Goal: Transaction & Acquisition: Purchase product/service

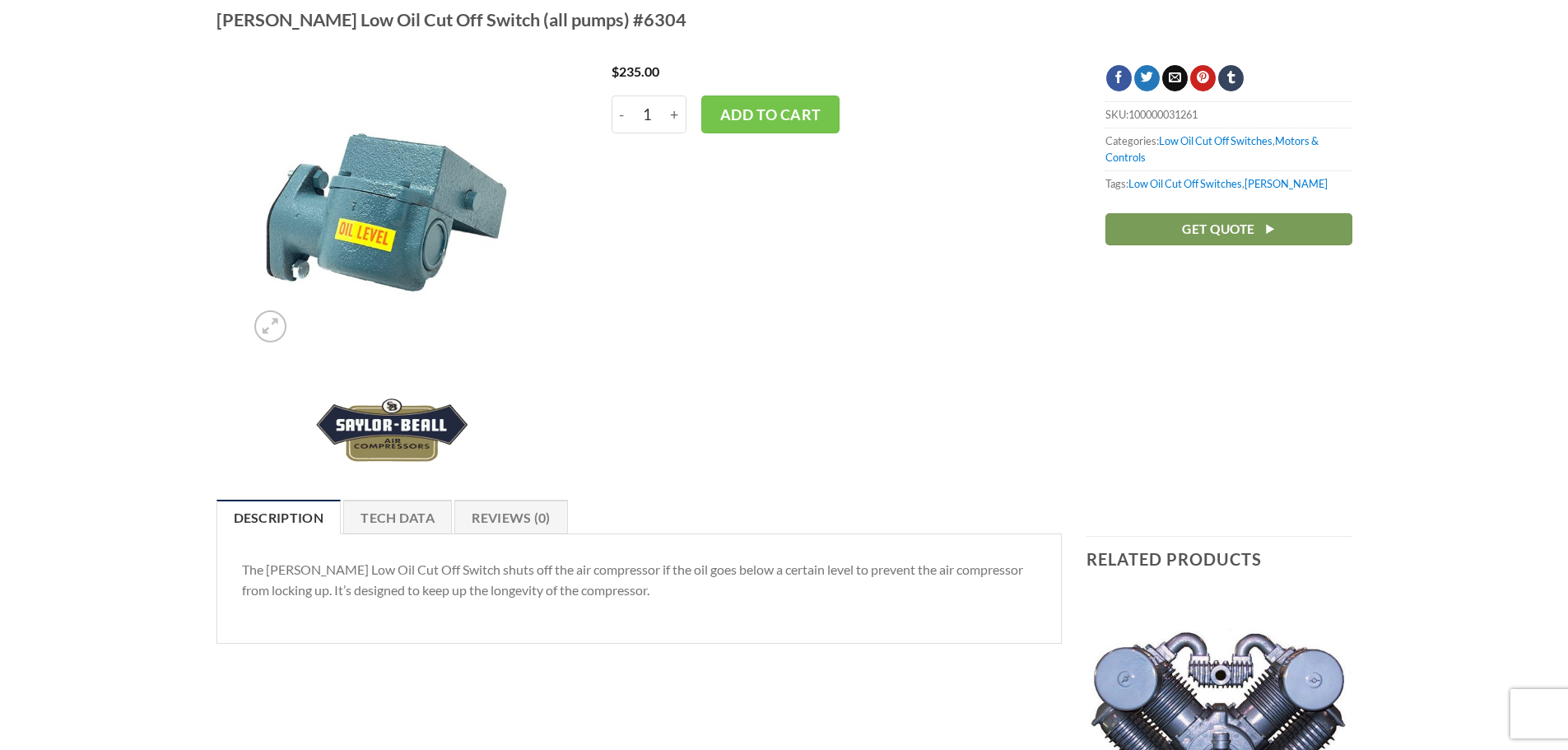
scroll to position [165, 0]
click at [797, 119] on button "Add to cart" at bounding box center [771, 113] width 138 height 38
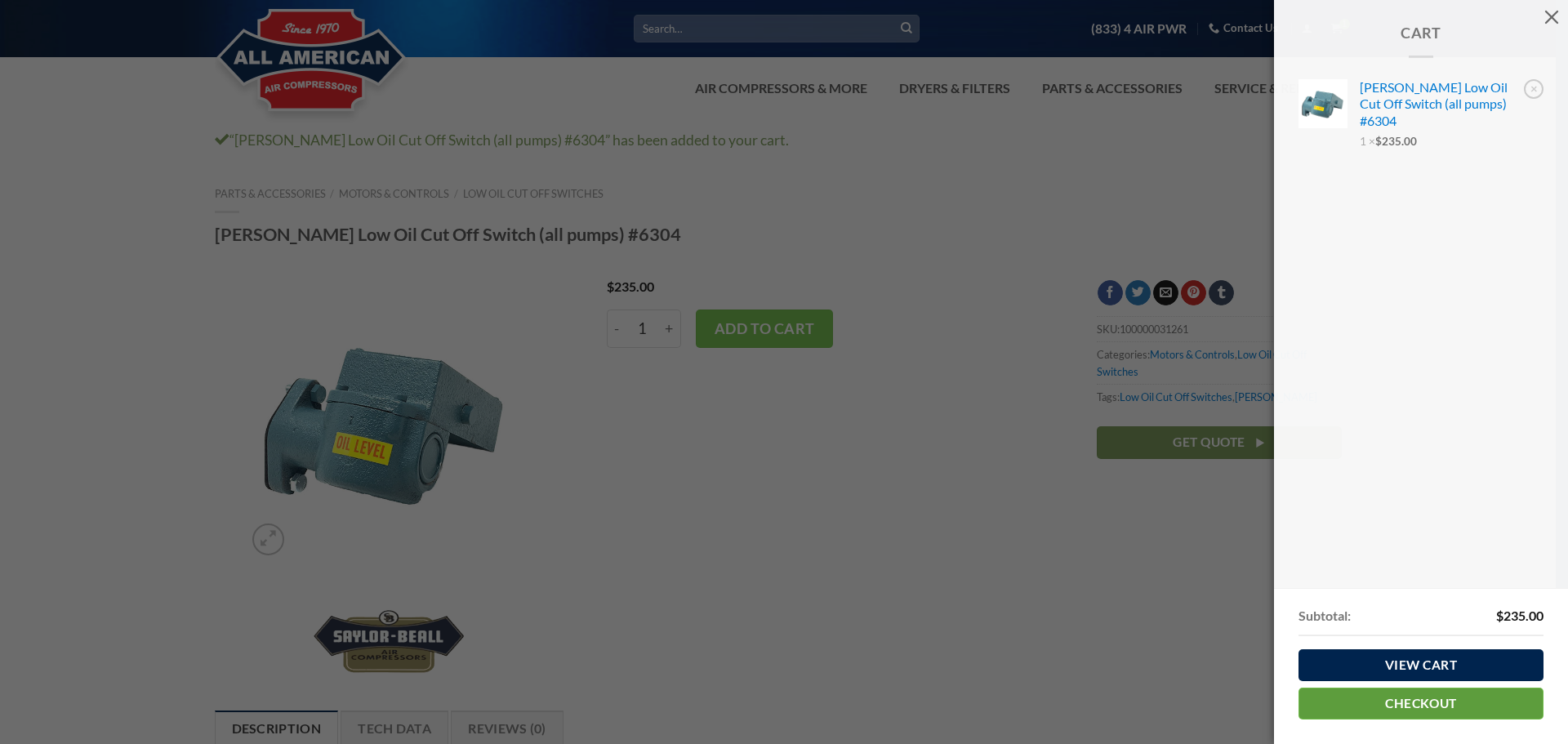
click at [1422, 706] on link "Checkout" at bounding box center [1420, 702] width 245 height 32
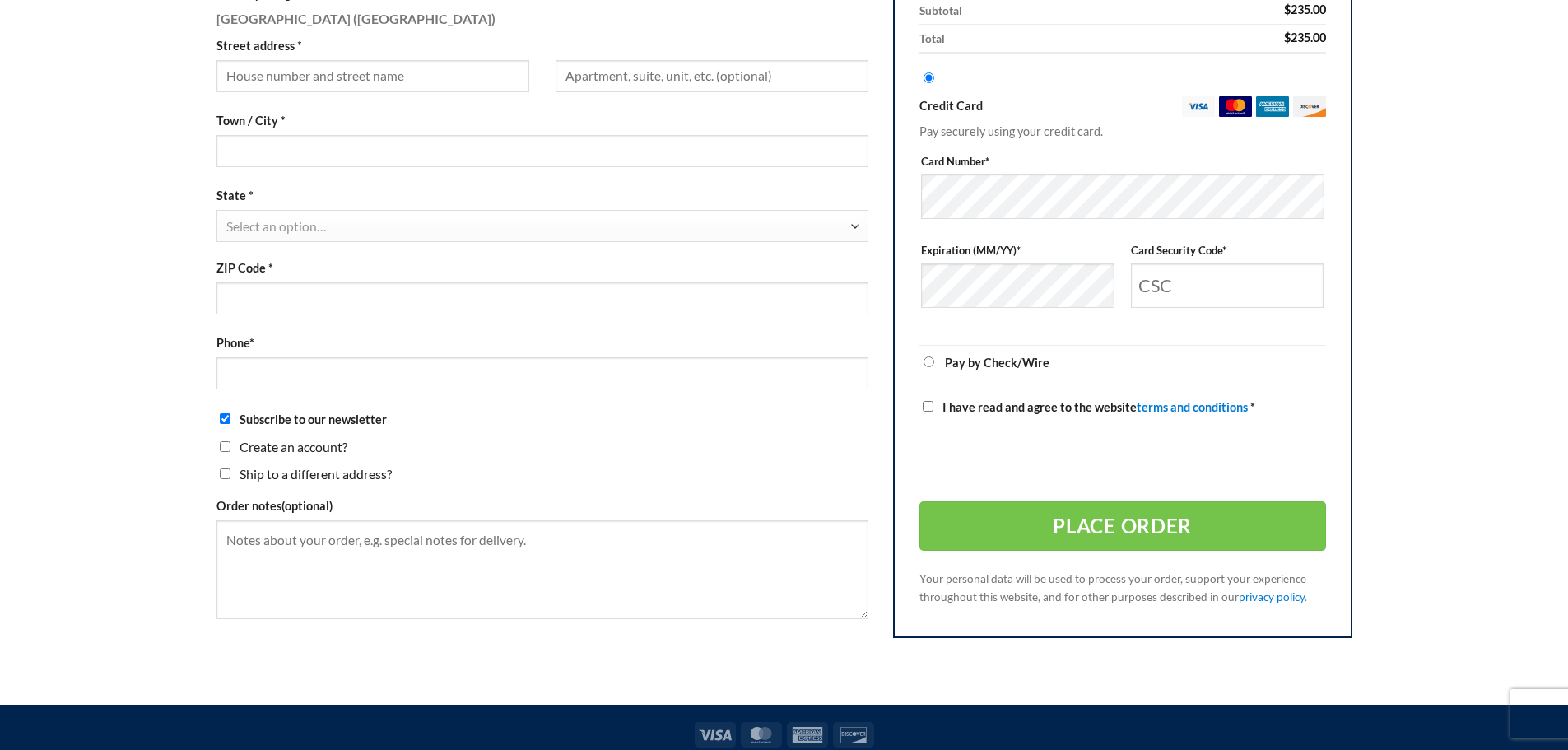
scroll to position [658, 0]
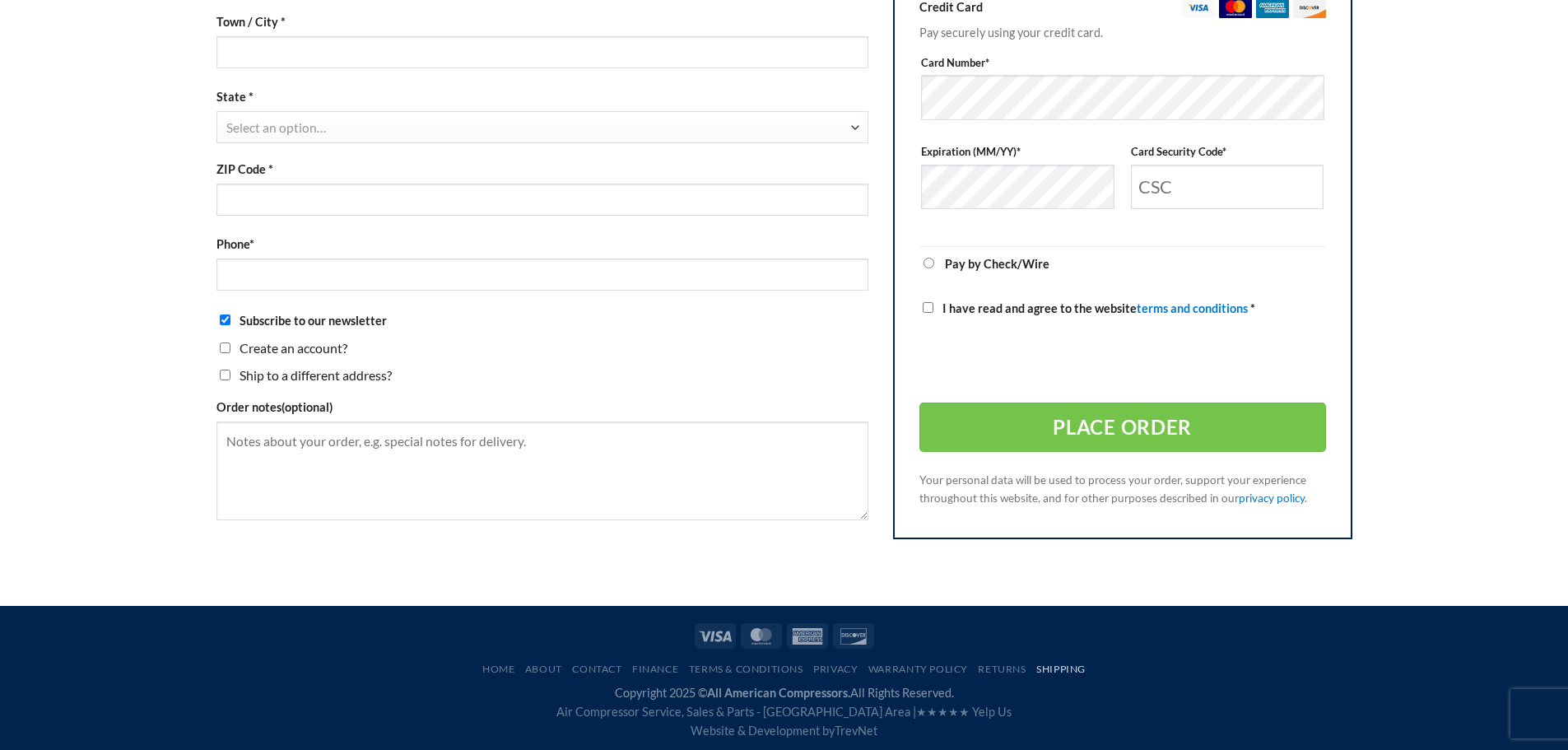
click at [1067, 670] on link "Shipping" at bounding box center [1061, 668] width 50 height 13
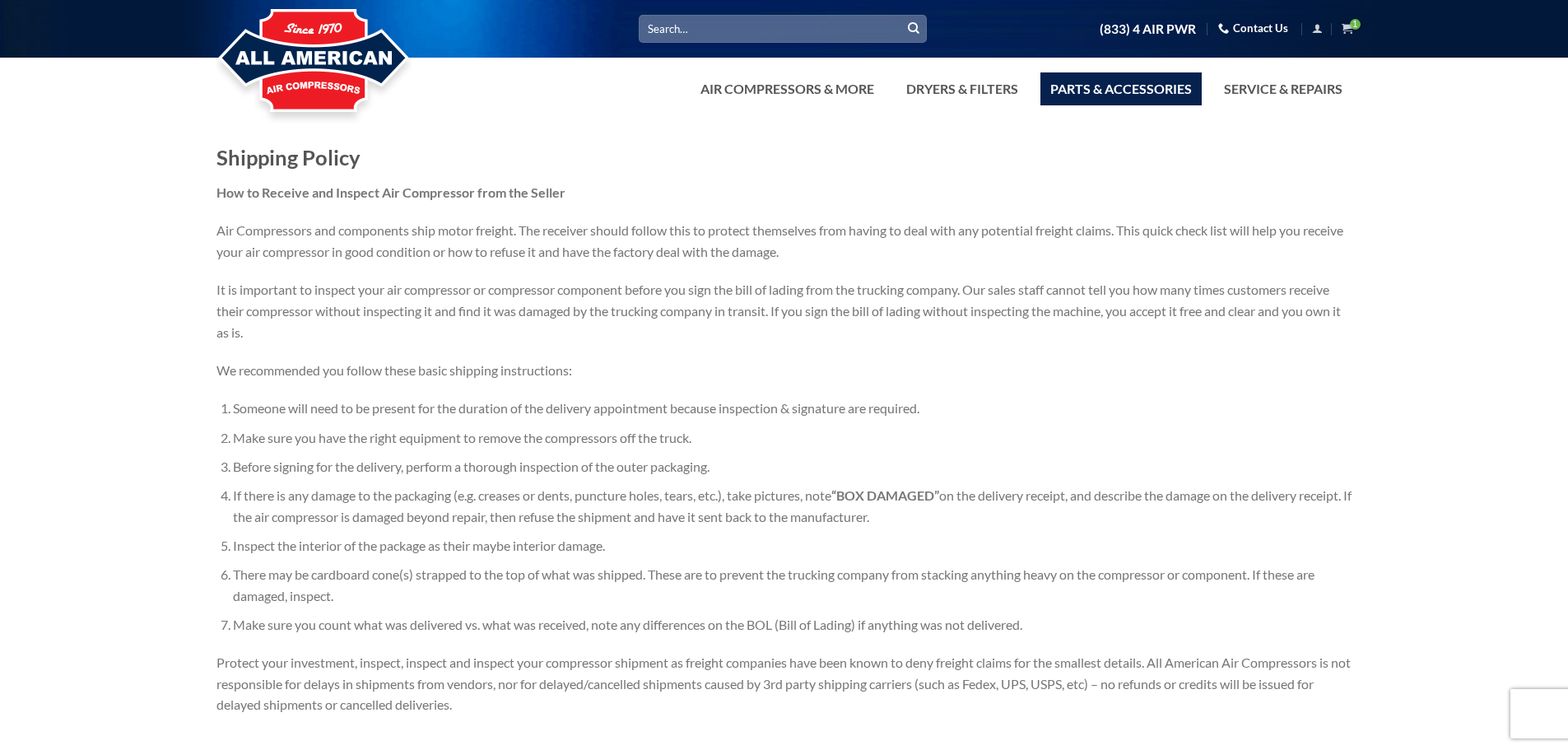
click at [1095, 89] on link "Parts & Accessories" at bounding box center [1122, 89] width 162 height 33
click at [1348, 29] on icon at bounding box center [1347, 28] width 11 height 13
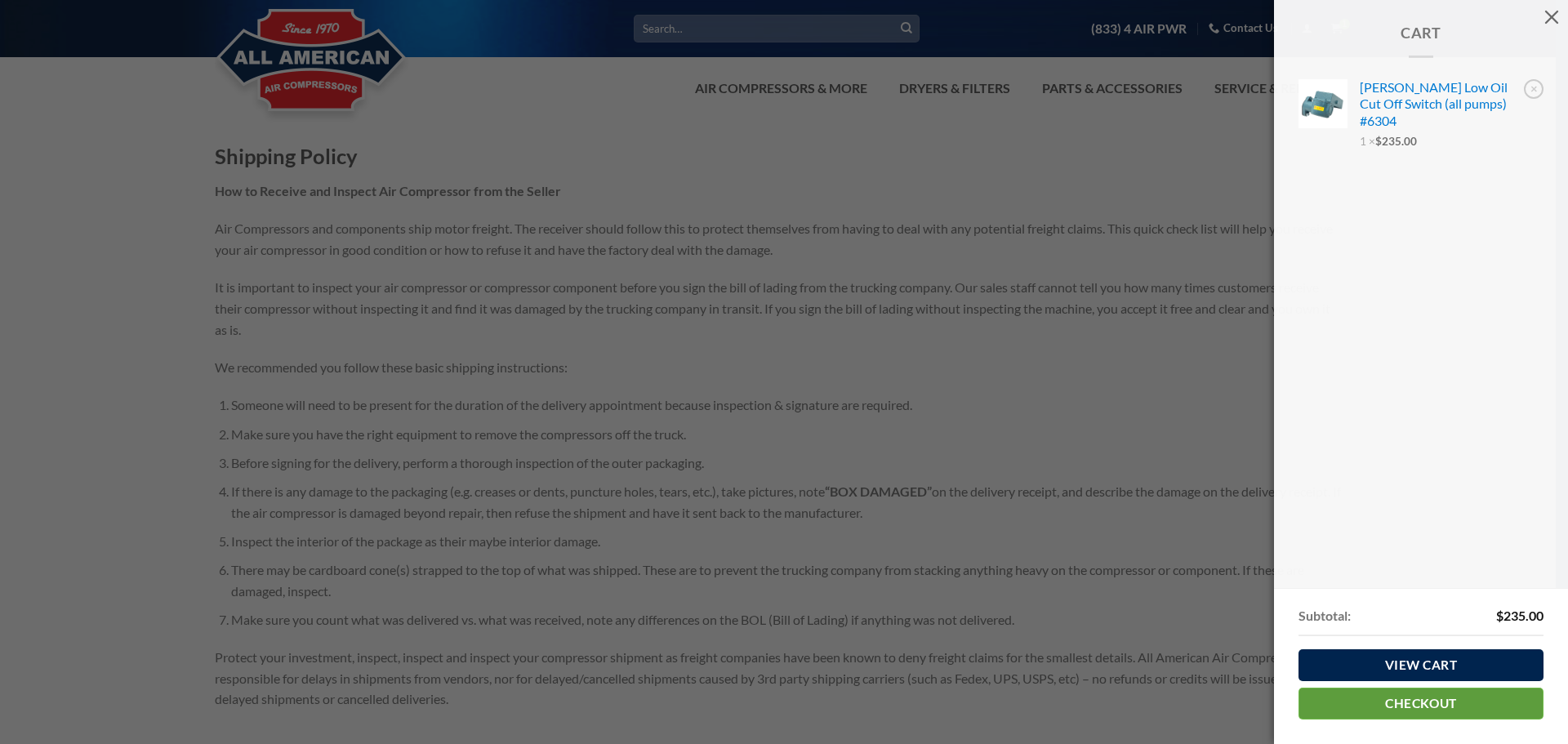
click at [1416, 697] on link "Checkout" at bounding box center [1420, 702] width 245 height 32
